Goal: Information Seeking & Learning: Learn about a topic

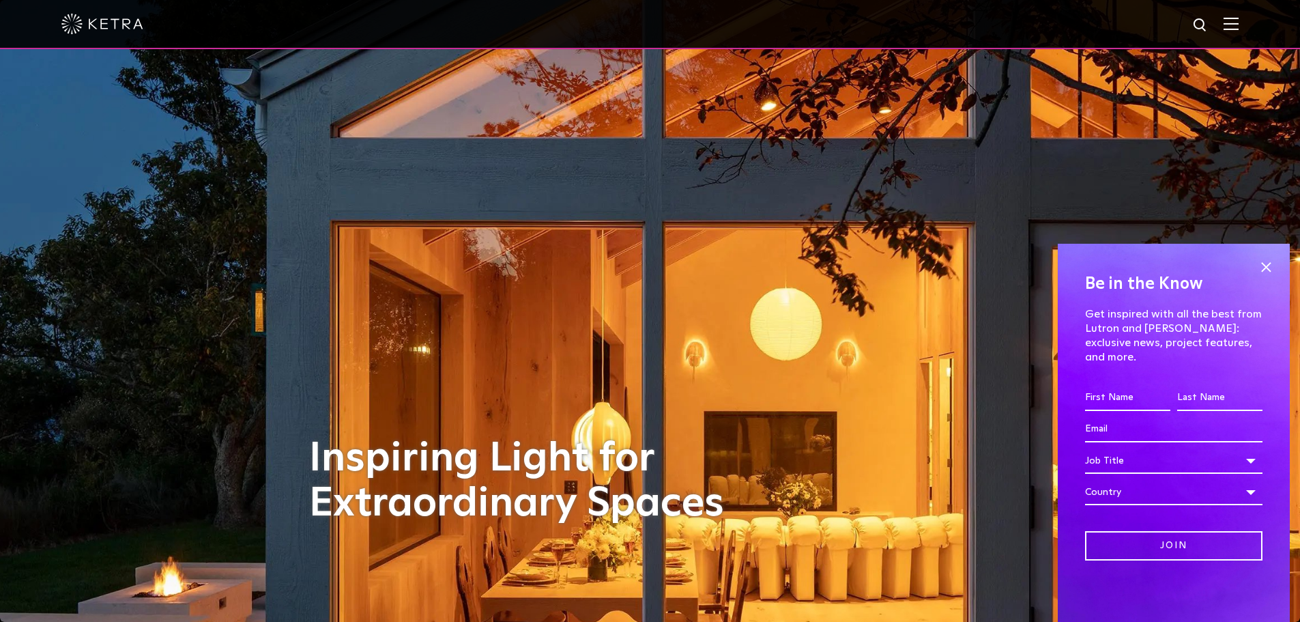
click at [1239, 16] on div at bounding box center [649, 24] width 1177 height 48
click at [1237, 30] on img at bounding box center [1231, 23] width 15 height 13
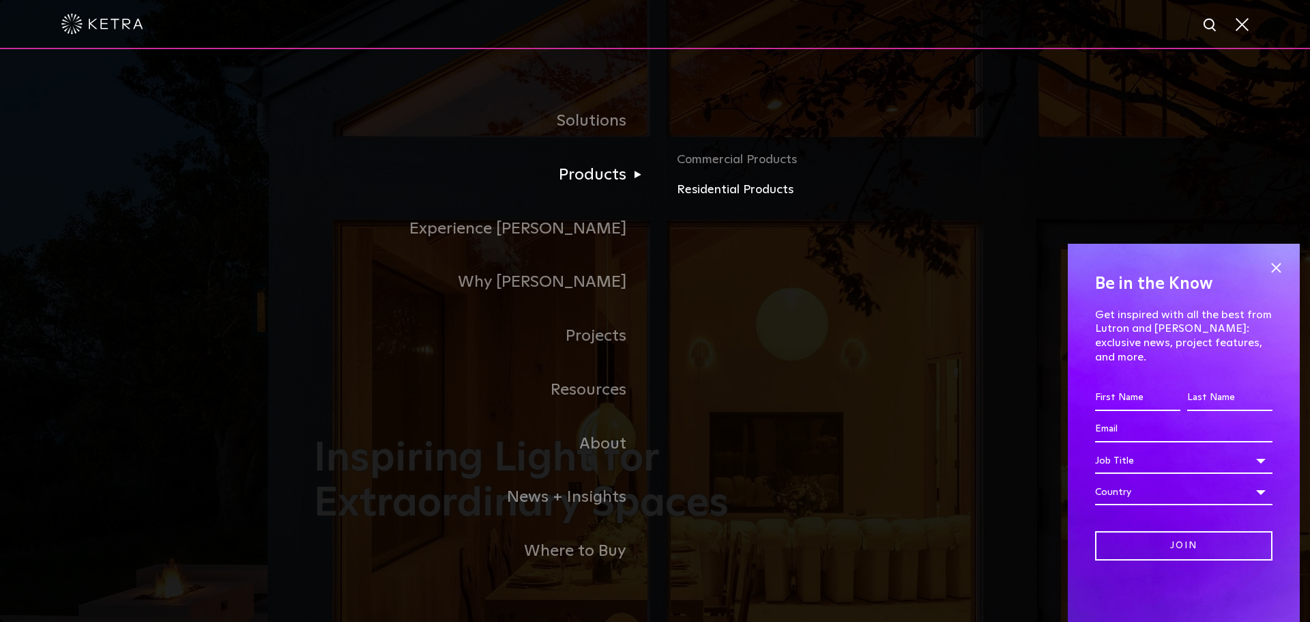
click at [689, 188] on link "Residential Products" at bounding box center [836, 190] width 319 height 20
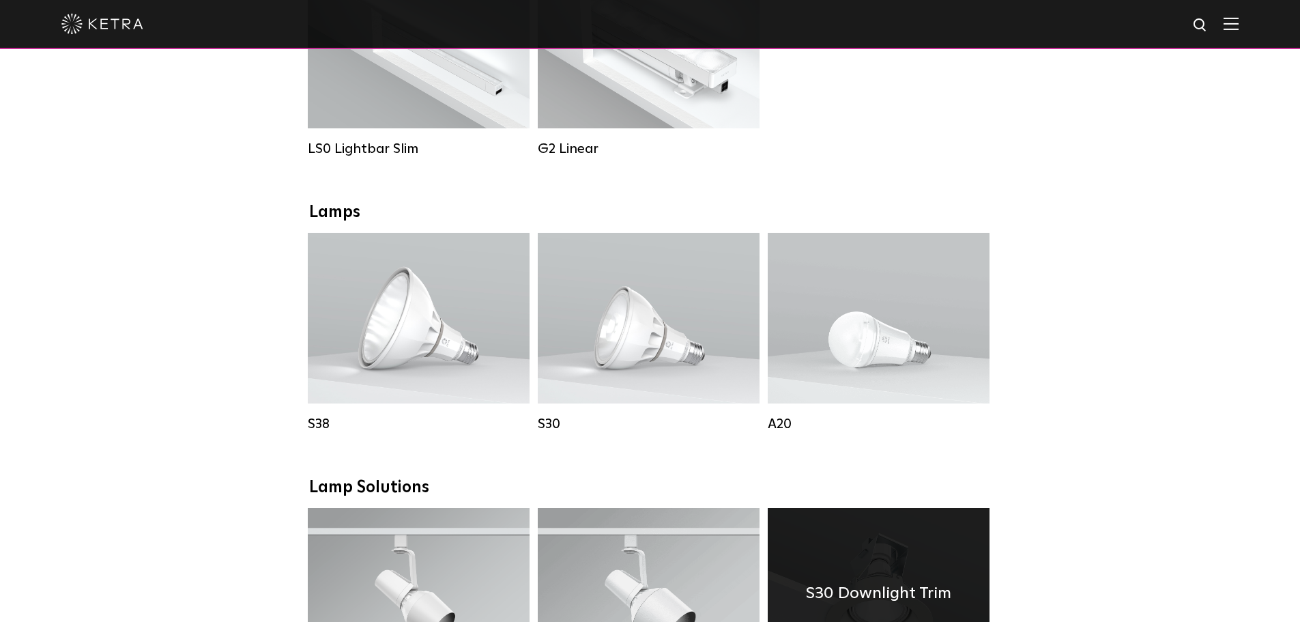
scroll to position [614, 0]
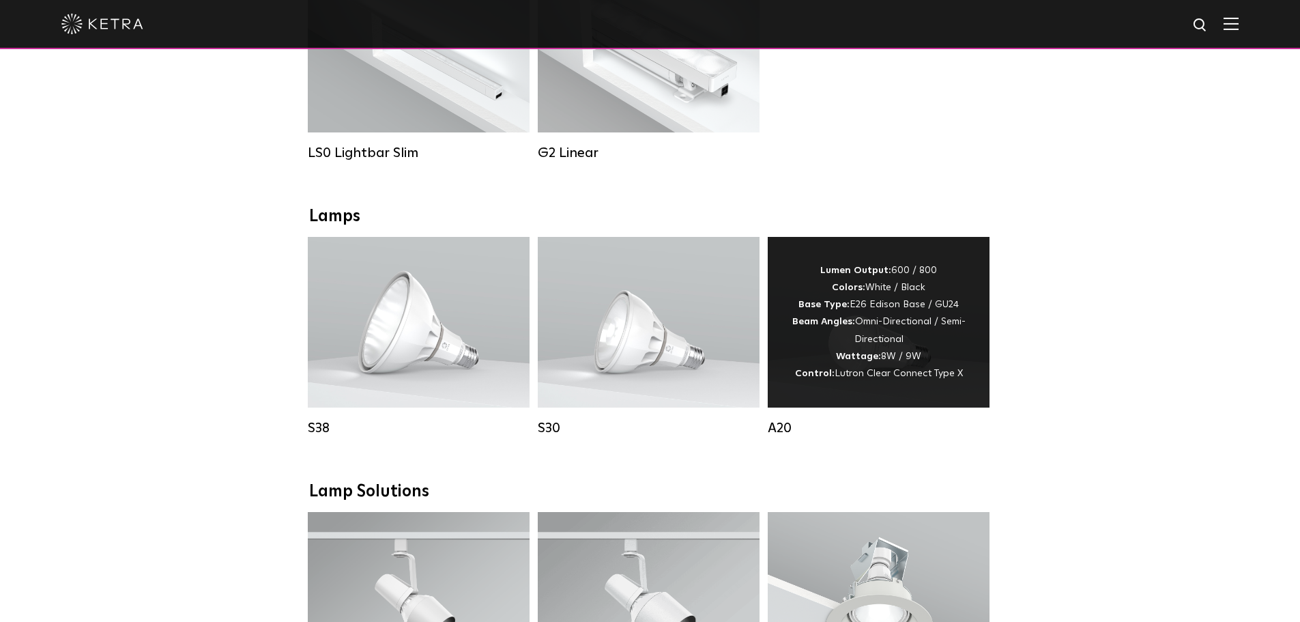
click at [893, 358] on div "Lumen Output: 600 / 800 Colors: White / Black Base Type: E26 Edison Base / GU24…" at bounding box center [878, 322] width 181 height 120
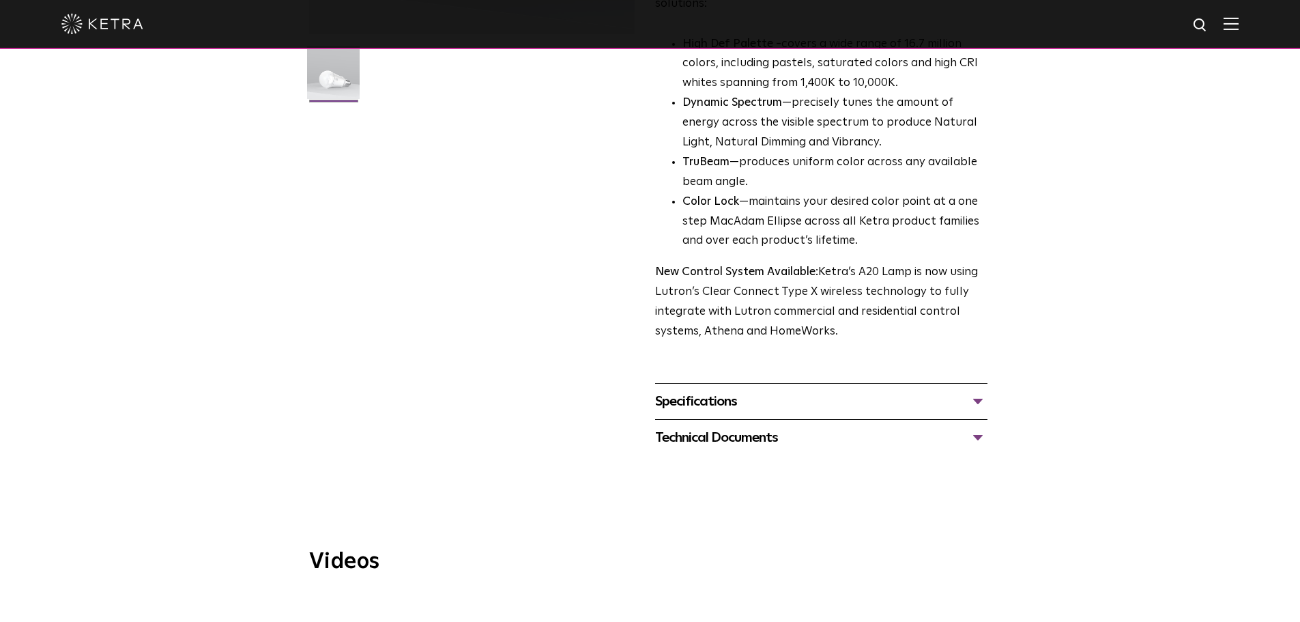
scroll to position [409, 0]
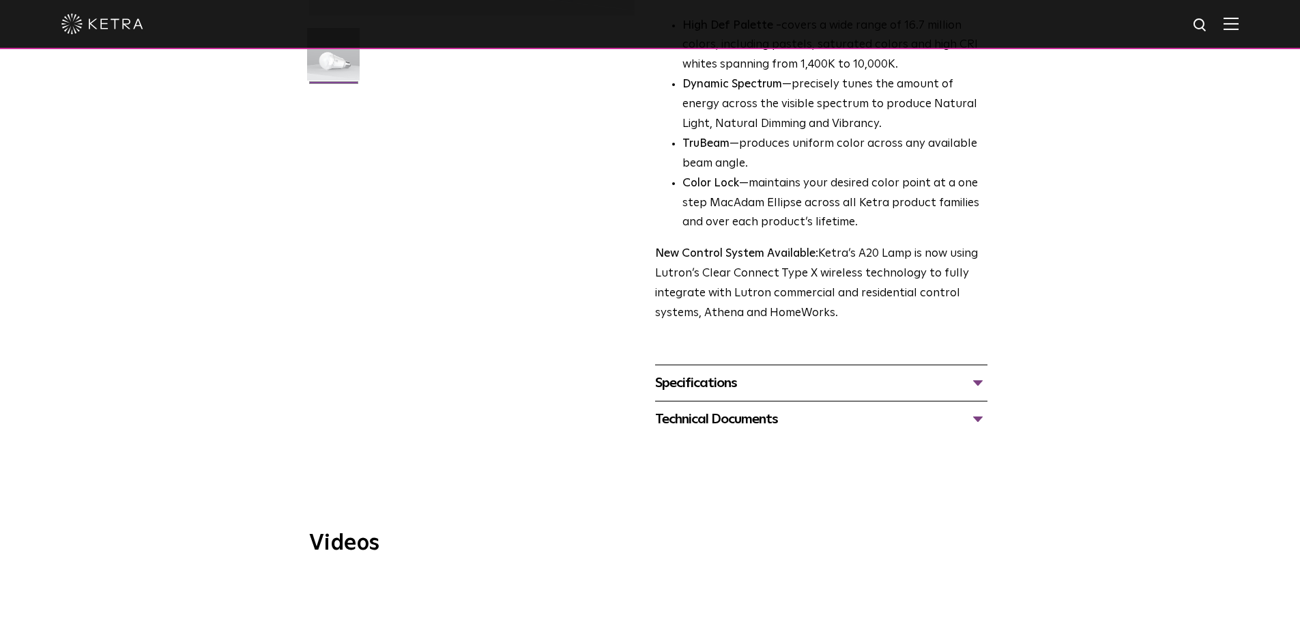
click at [769, 372] on div "Specifications" at bounding box center [821, 383] width 332 height 22
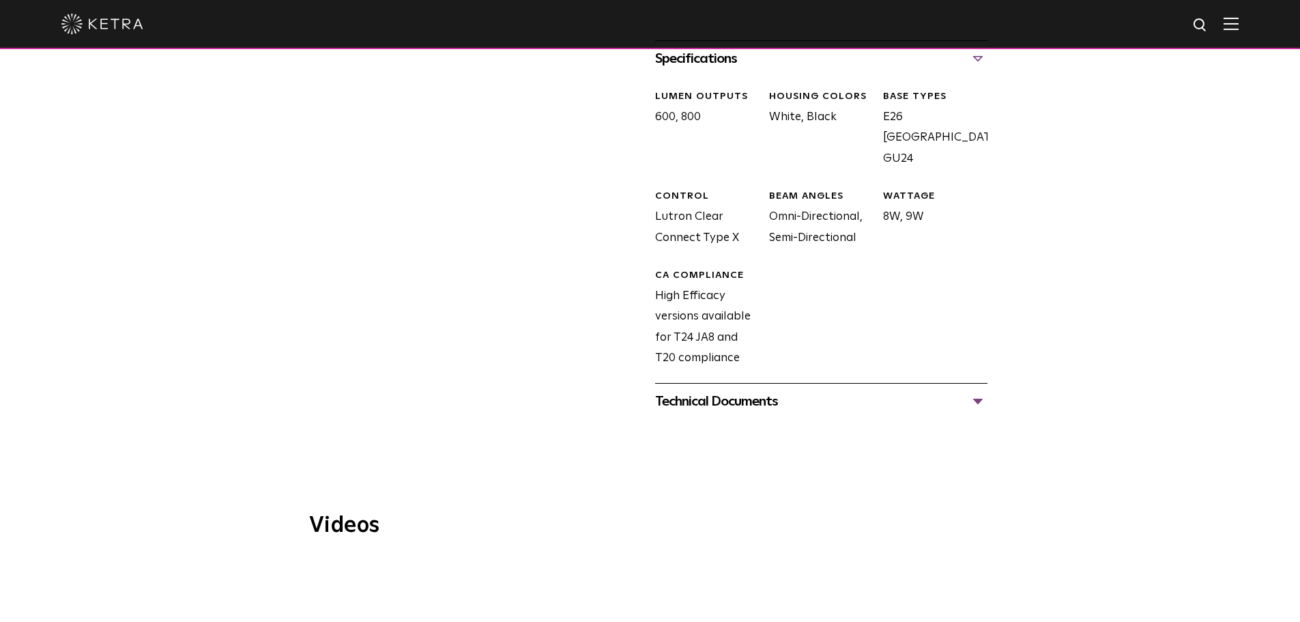
scroll to position [751, 0]
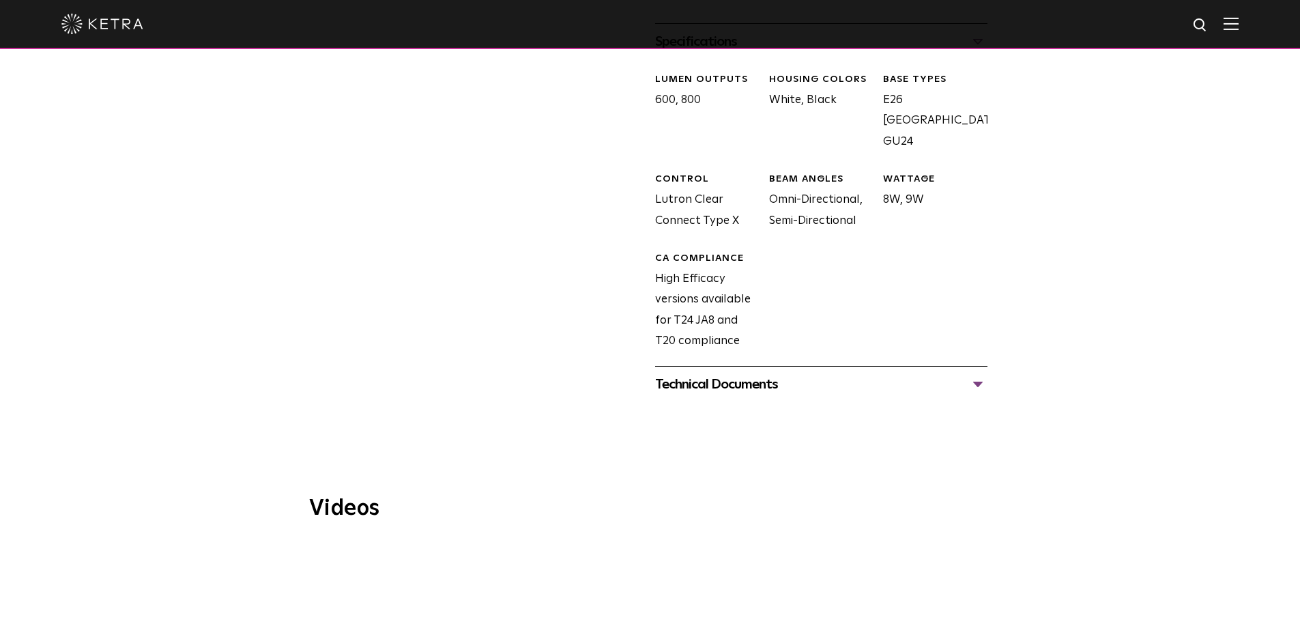
click at [775, 373] on div "Technical Documents" at bounding box center [821, 384] width 332 height 22
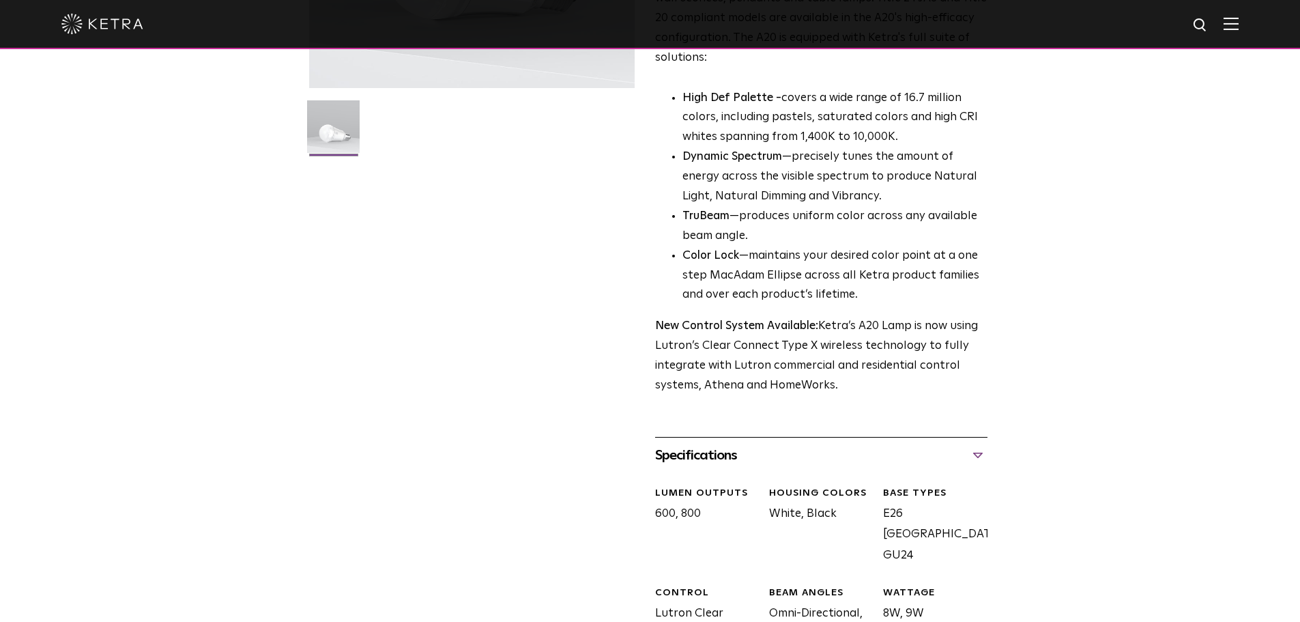
scroll to position [0, 0]
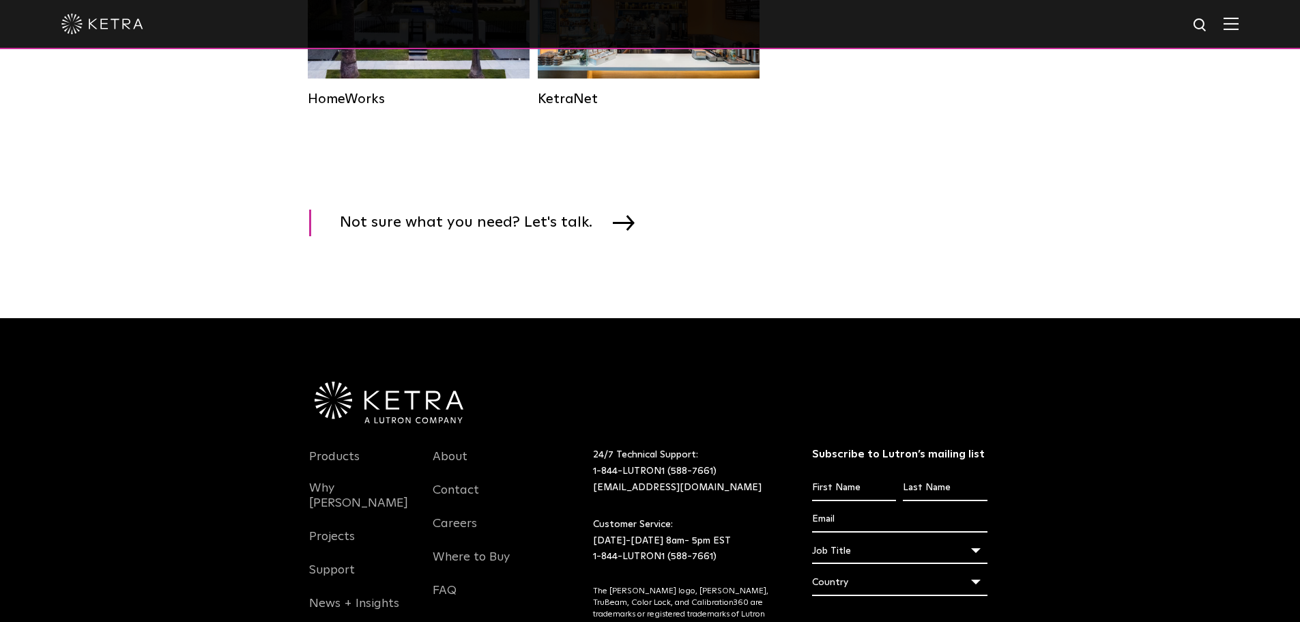
scroll to position [2145, 0]
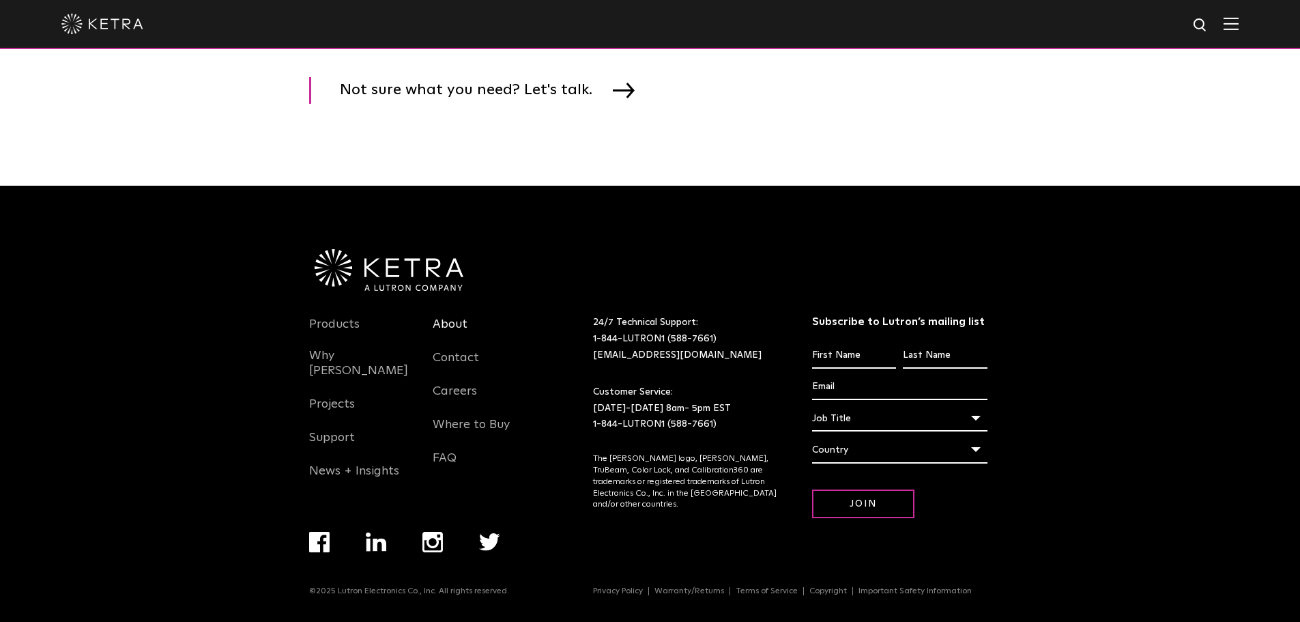
click at [451, 321] on link "About" at bounding box center [450, 332] width 35 height 31
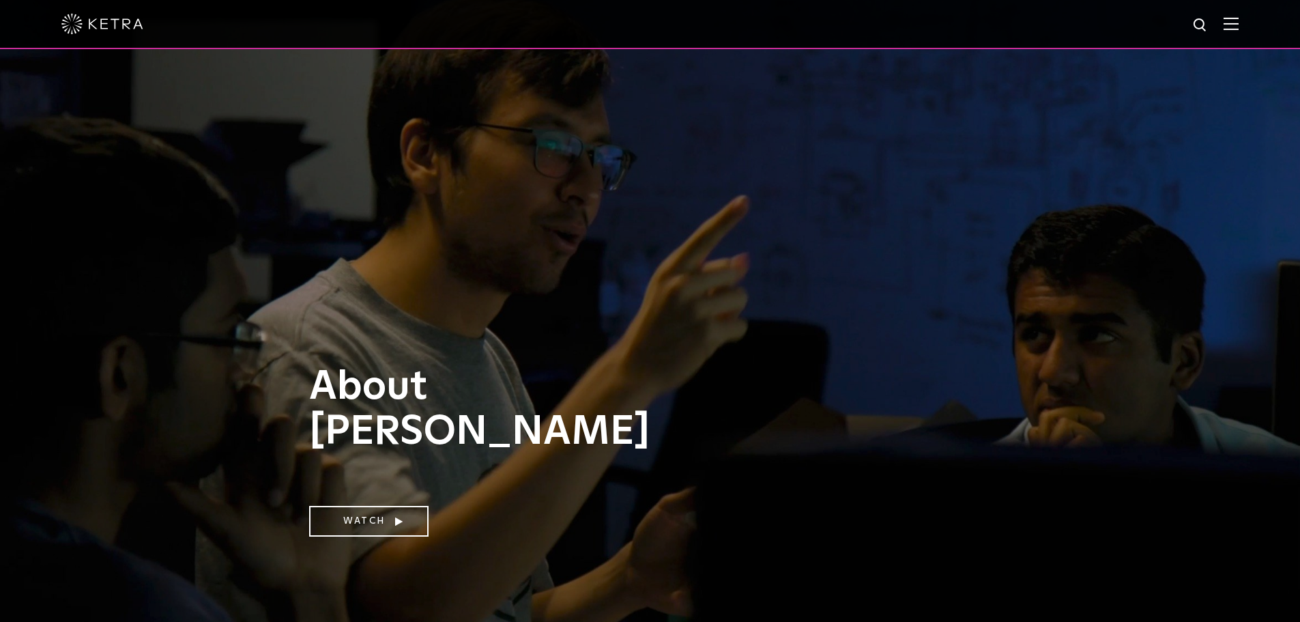
drag, startPoint x: 1089, startPoint y: 510, endPoint x: 1058, endPoint y: 132, distance: 380.0
